Goal: Task Accomplishment & Management: Manage account settings

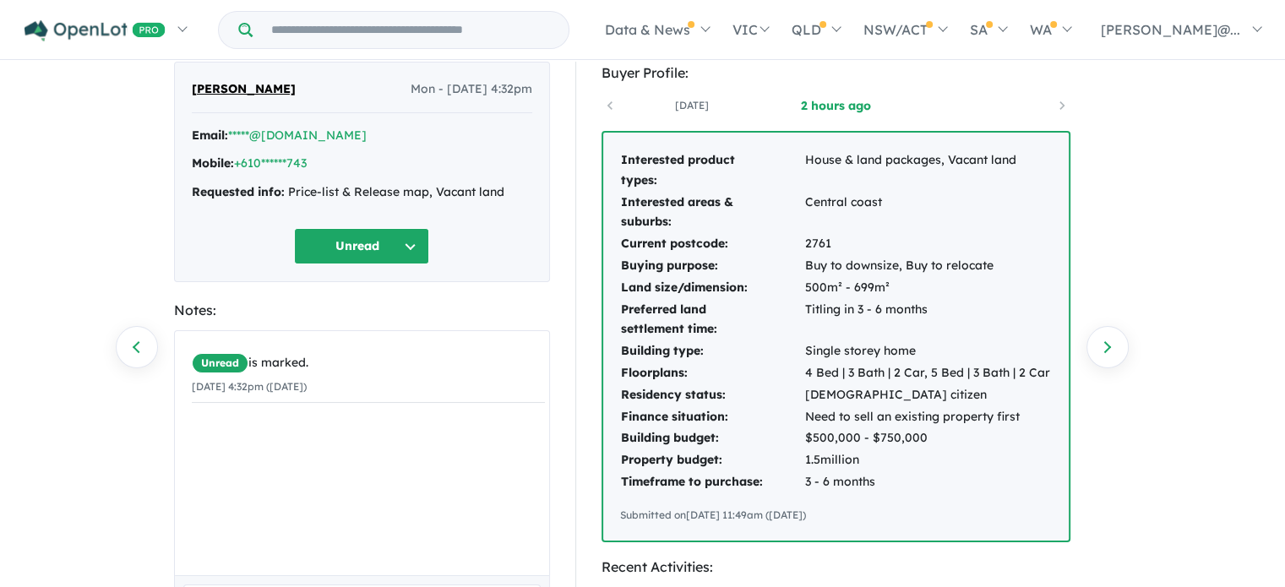
scroll to position [84, 0]
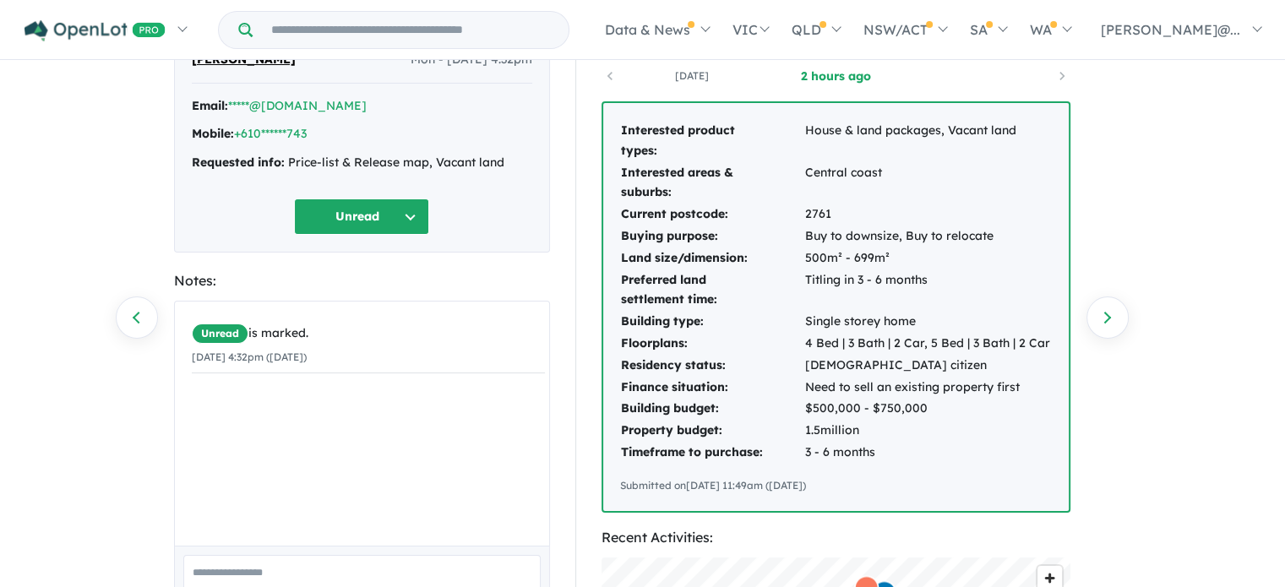
click at [407, 218] on button "Unread" at bounding box center [361, 217] width 135 height 36
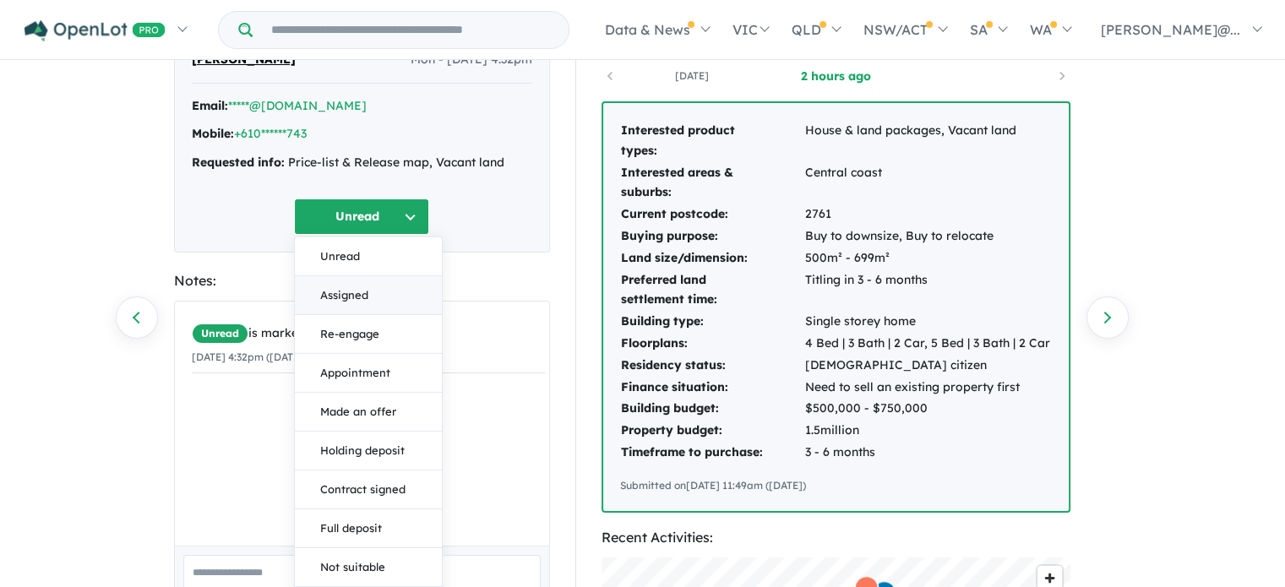
click at [386, 293] on button "Assigned" at bounding box center [368, 295] width 147 height 39
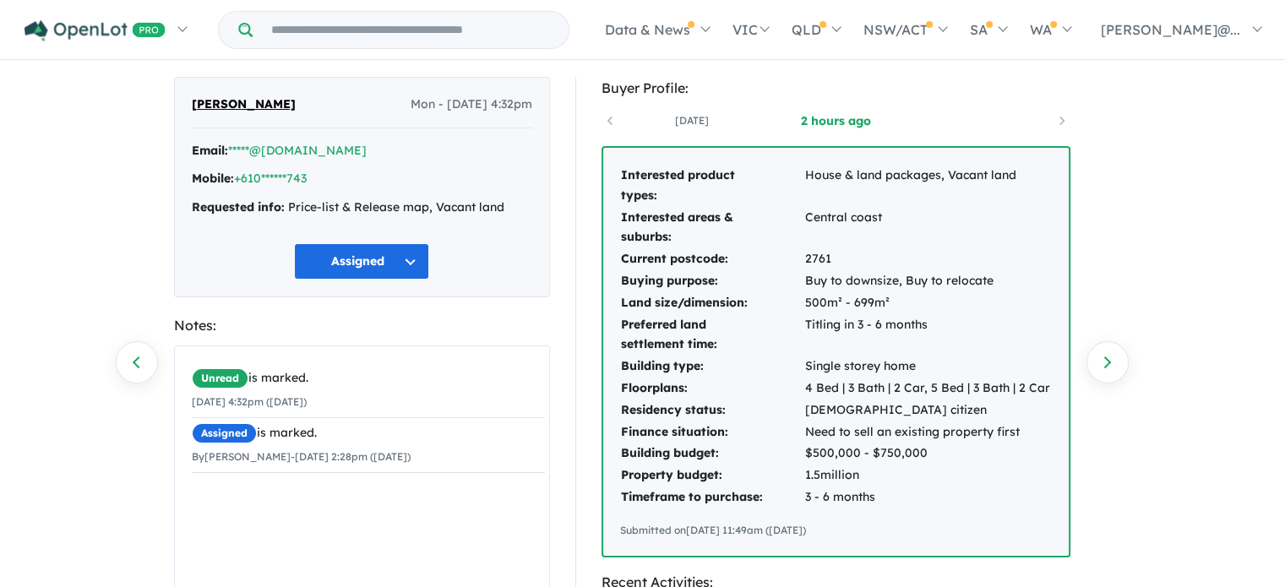
scroll to position [0, 0]
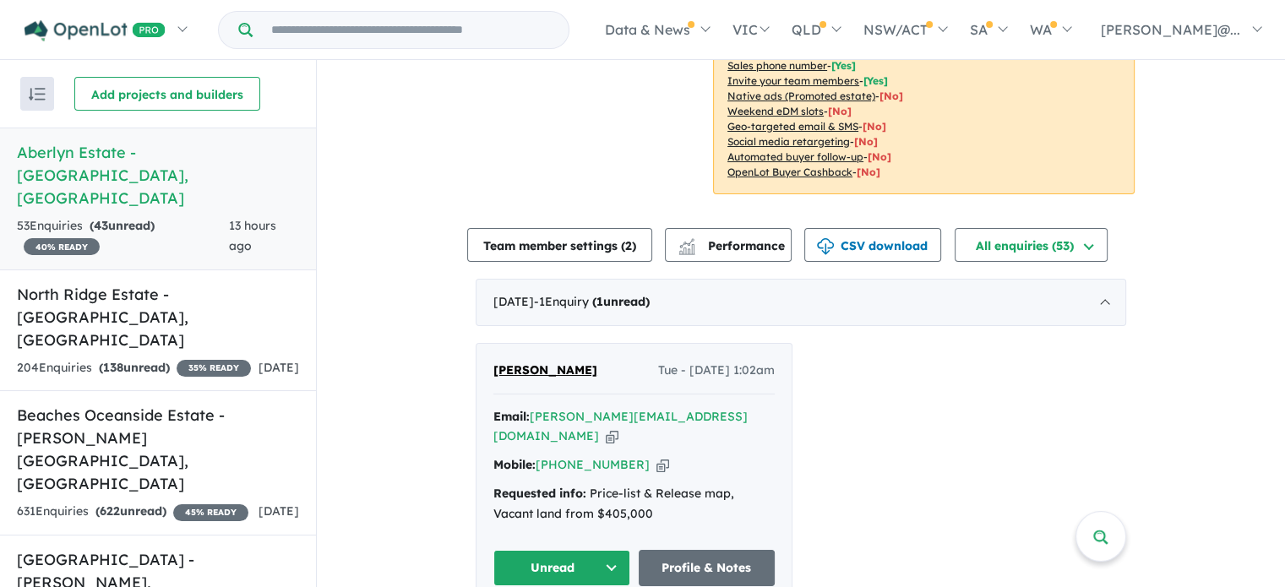
scroll to position [422, 0]
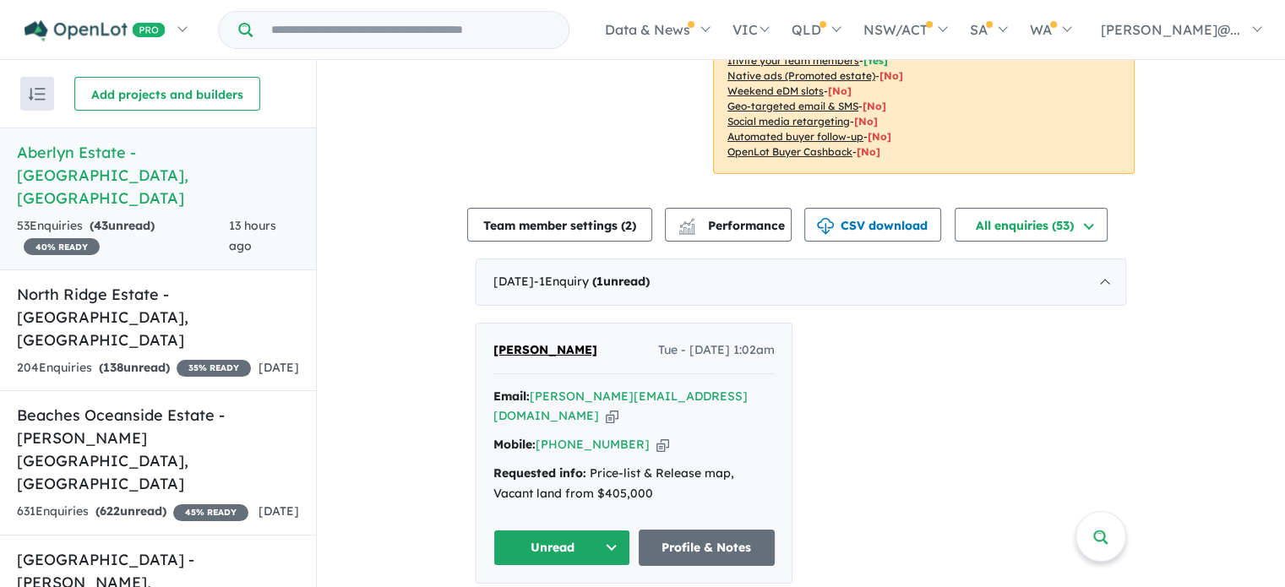
drag, startPoint x: 605, startPoint y: 351, endPoint x: 482, endPoint y: 352, distance: 123.4
click at [482, 352] on div "Audry Chiramba Tue - 16/09/2025, 1:02am Email: audrey-chiramba@hotmail.com Copi…" at bounding box center [634, 453] width 315 height 259
copy span "Audry Chiramba"
click at [618, 407] on icon "button" at bounding box center [612, 416] width 13 height 18
copy span "Audry Chiramba"
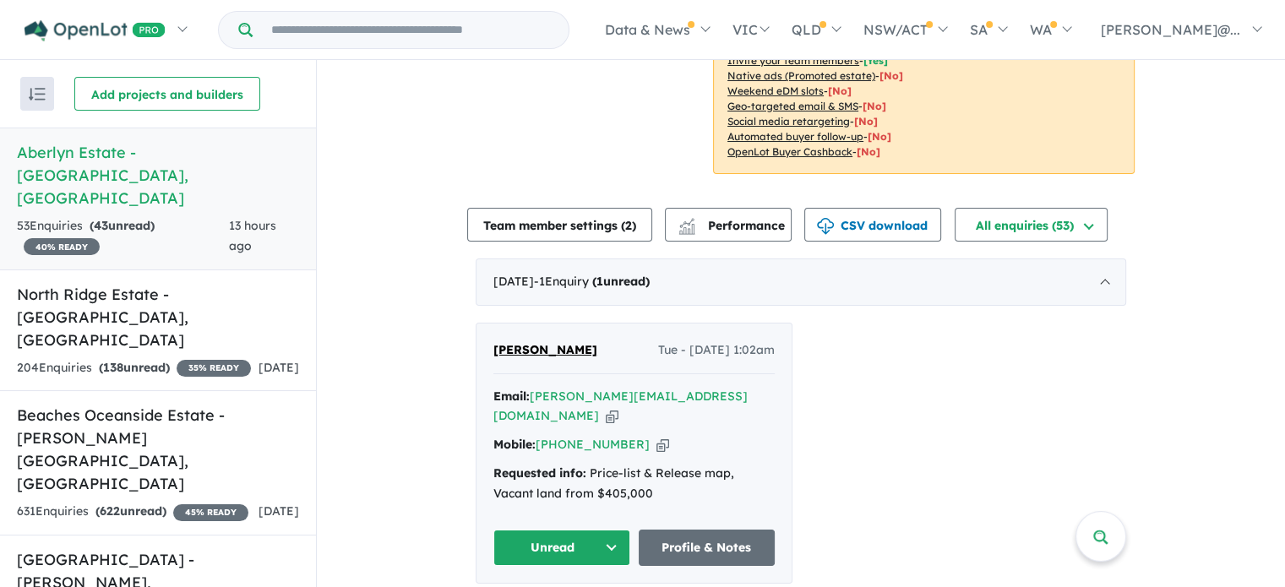
click at [657, 444] on icon "button" at bounding box center [663, 445] width 13 height 18
copy span "Audry Chiramba"
